Goal: Check status

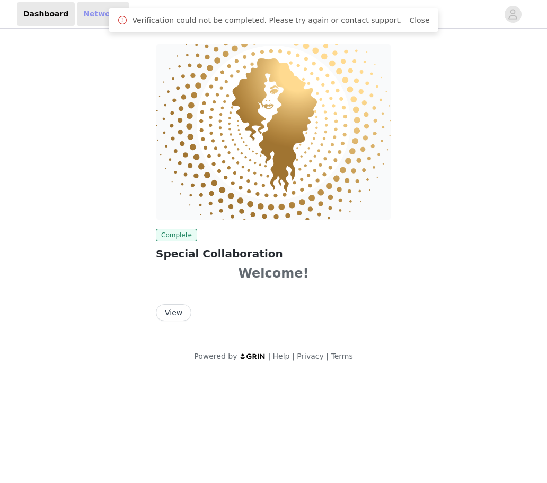
click at [87, 23] on link "Networks" at bounding box center [103, 14] width 52 height 24
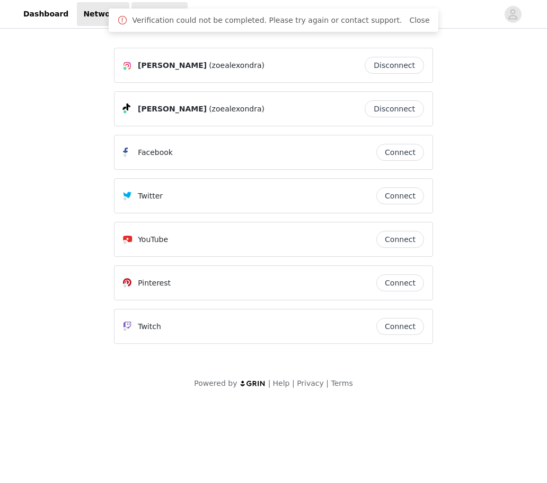
click at [132, 12] on link "Your Links" at bounding box center [160, 14] width 56 height 24
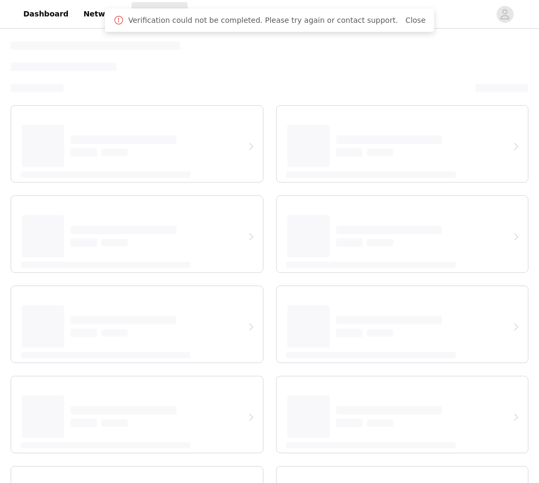
select select "12"
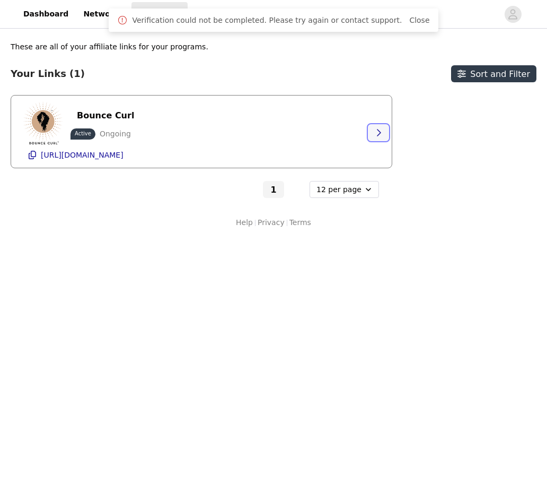
click at [369, 133] on button "button" at bounding box center [378, 132] width 21 height 17
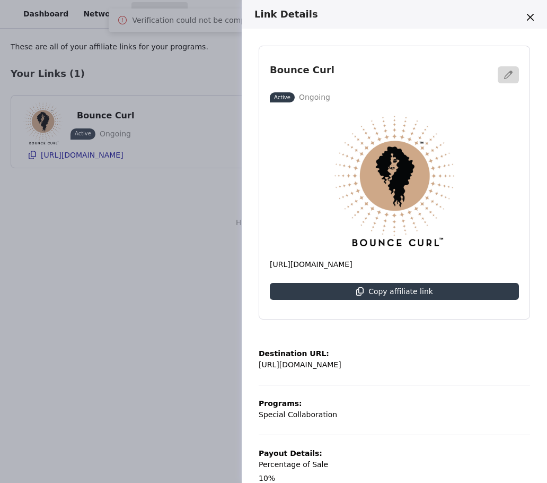
click at [188, 156] on div "Link Details Bounce Curl Active Ongoing [URL][DOMAIN_NAME] Copy affiliate link …" at bounding box center [273, 241] width 547 height 483
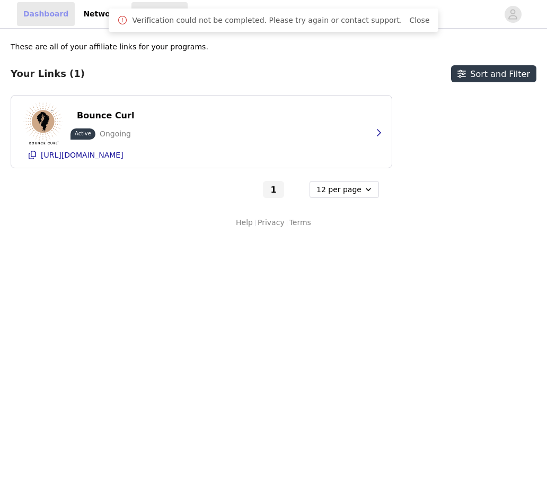
click at [20, 20] on link "Dashboard" at bounding box center [46, 14] width 58 height 24
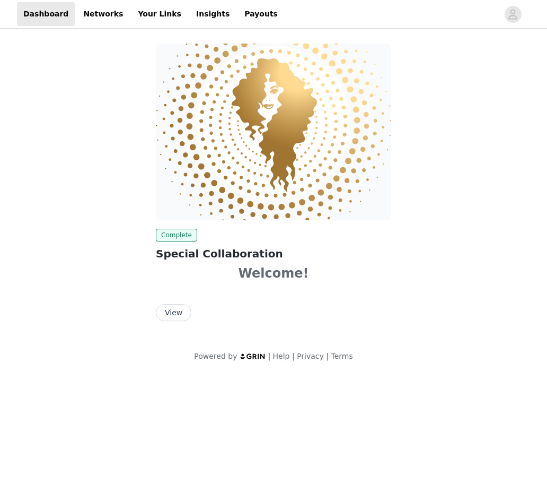
click at [171, 312] on button "View" at bounding box center [174, 312] width 36 height 17
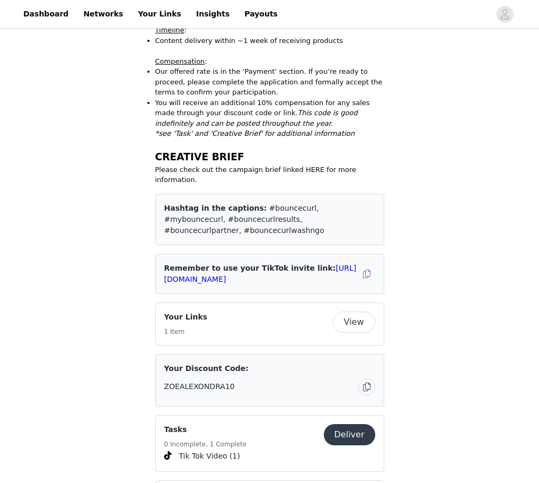
scroll to position [265, 0]
